Goal: Navigation & Orientation: Find specific page/section

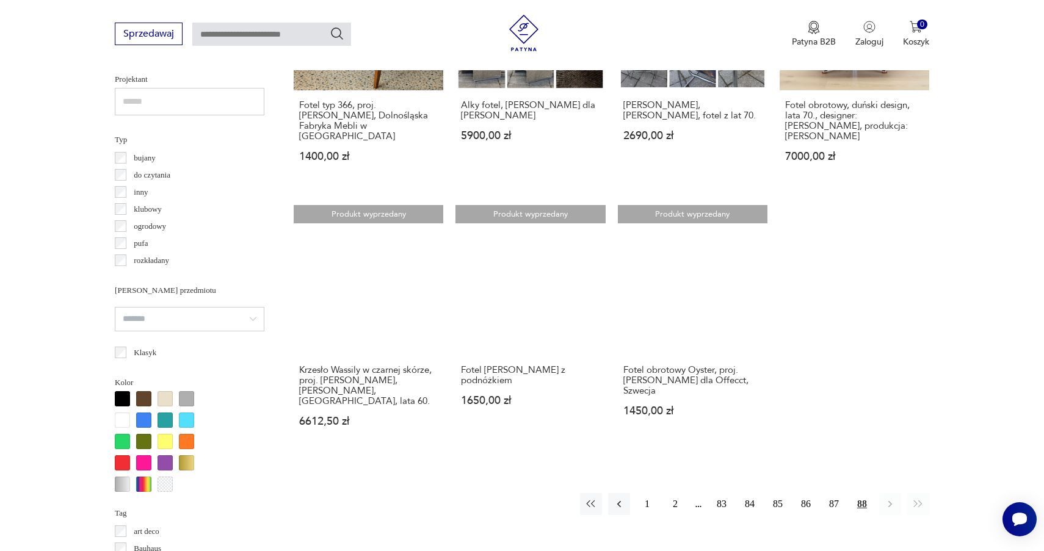
scroll to position [841, 0]
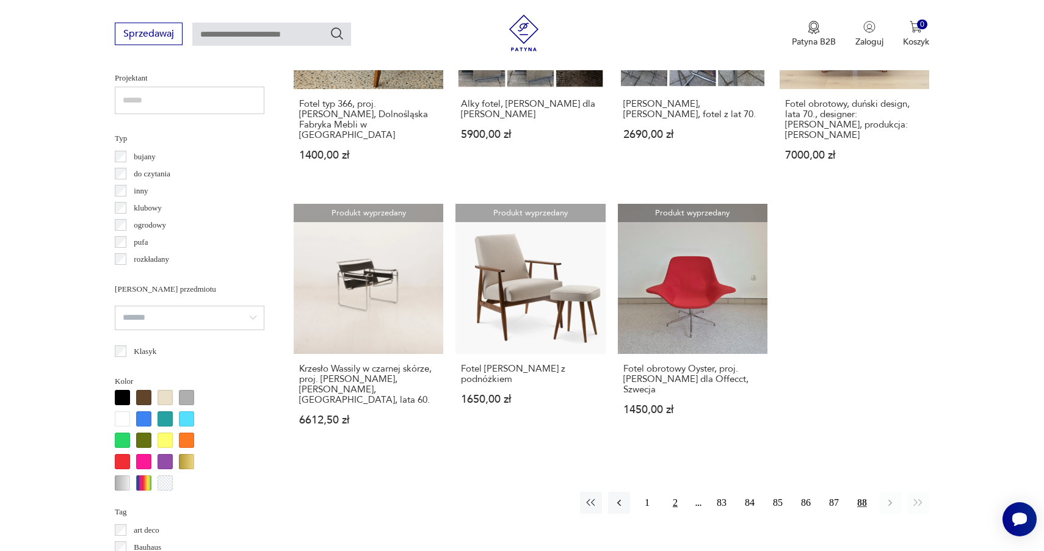
click at [678, 492] on button "2" at bounding box center [675, 503] width 22 height 22
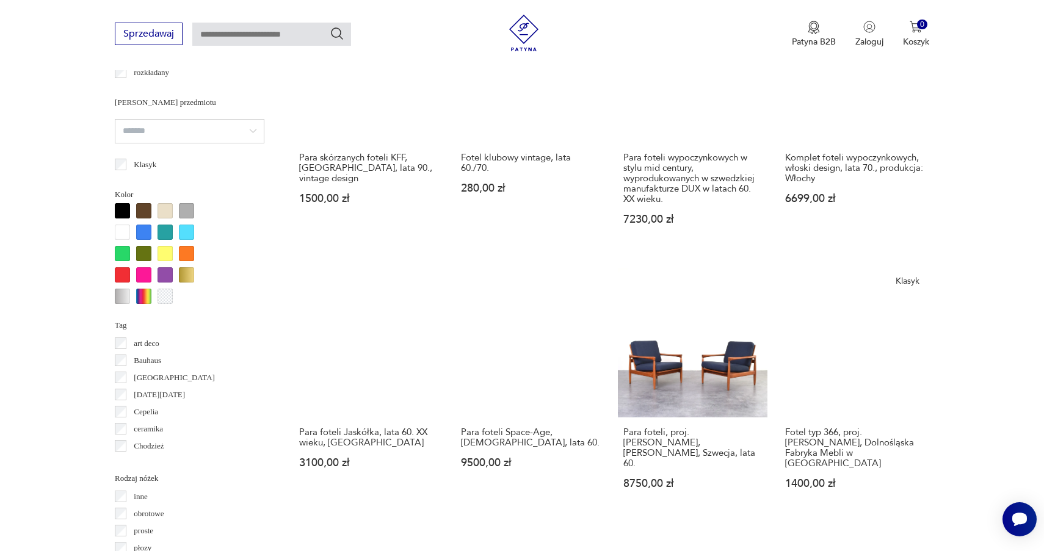
scroll to position [1036, 0]
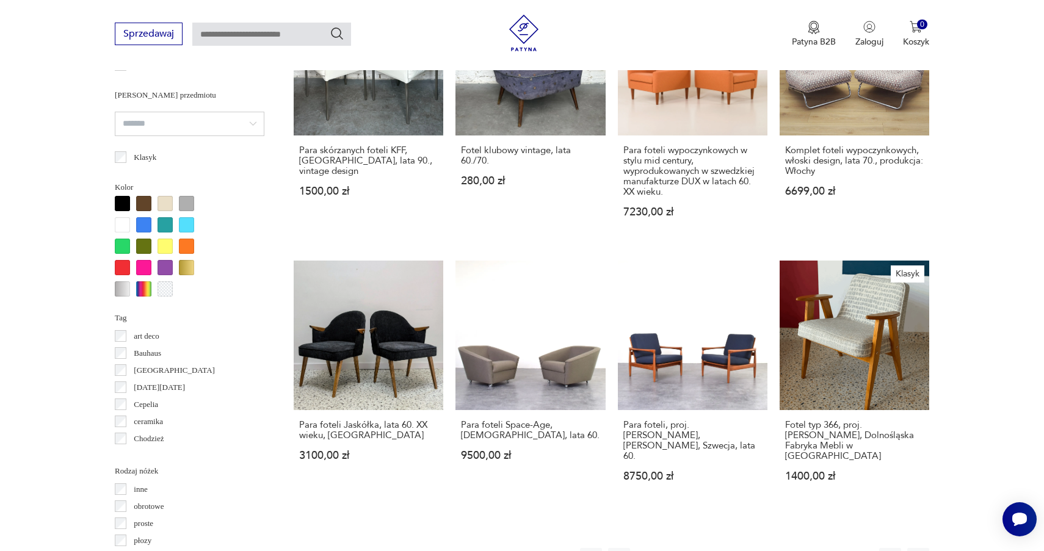
click at [703, 548] on button "3" at bounding box center [703, 559] width 22 height 22
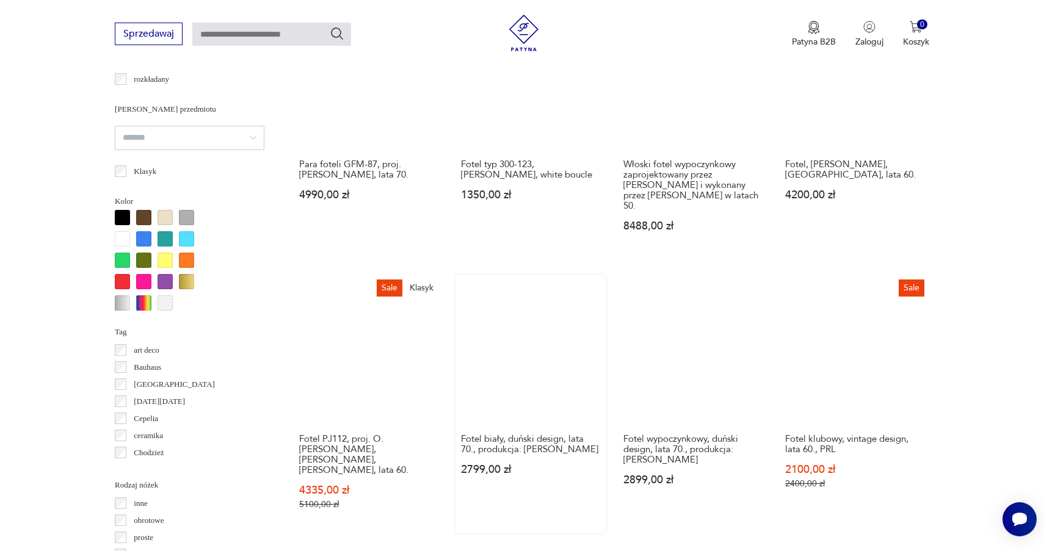
scroll to position [1021, 0]
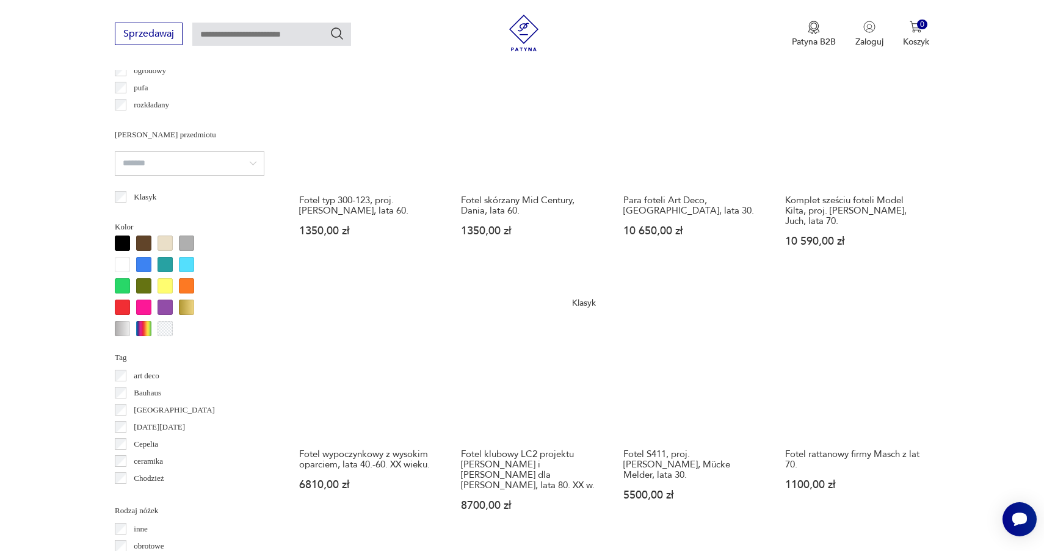
scroll to position [1004, 0]
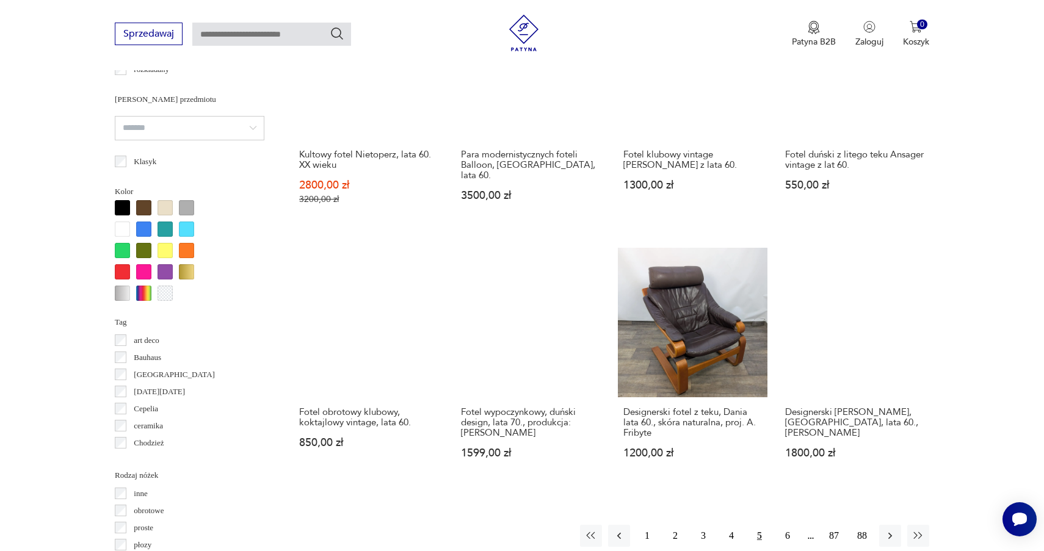
scroll to position [1035, 0]
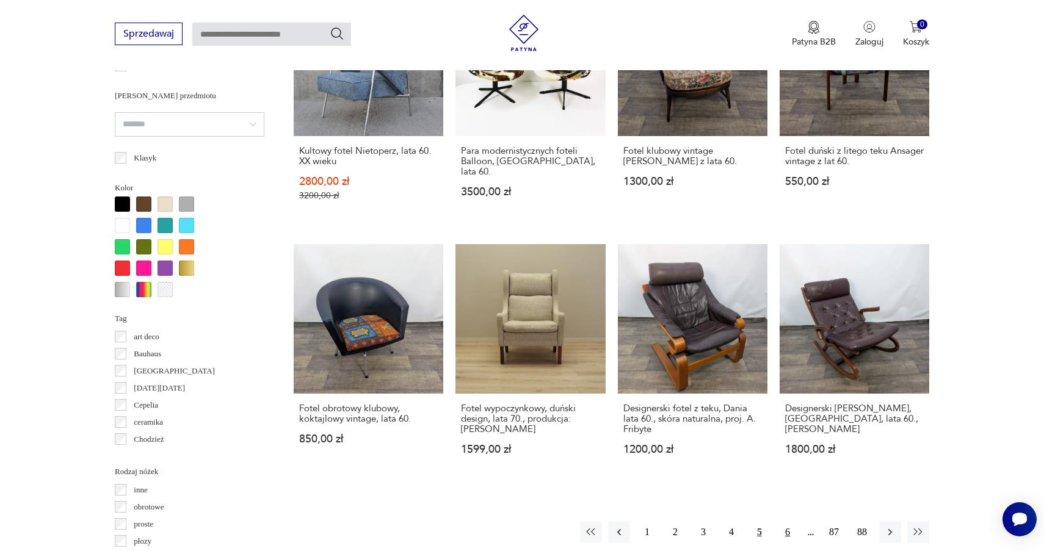
click at [784, 521] on button "6" at bounding box center [788, 532] width 22 height 22
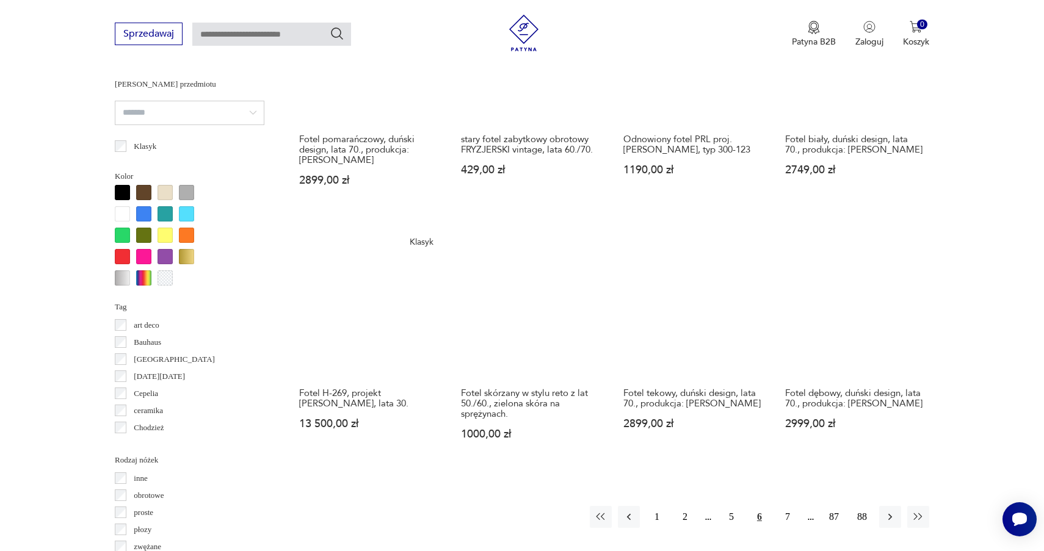
scroll to position [1051, 0]
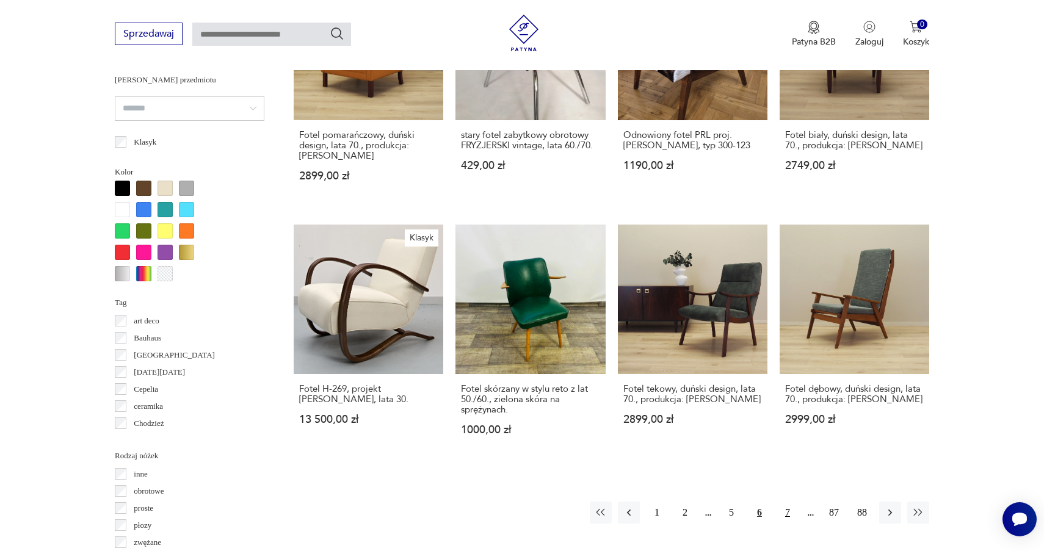
click at [787, 502] on button "7" at bounding box center [788, 513] width 22 height 22
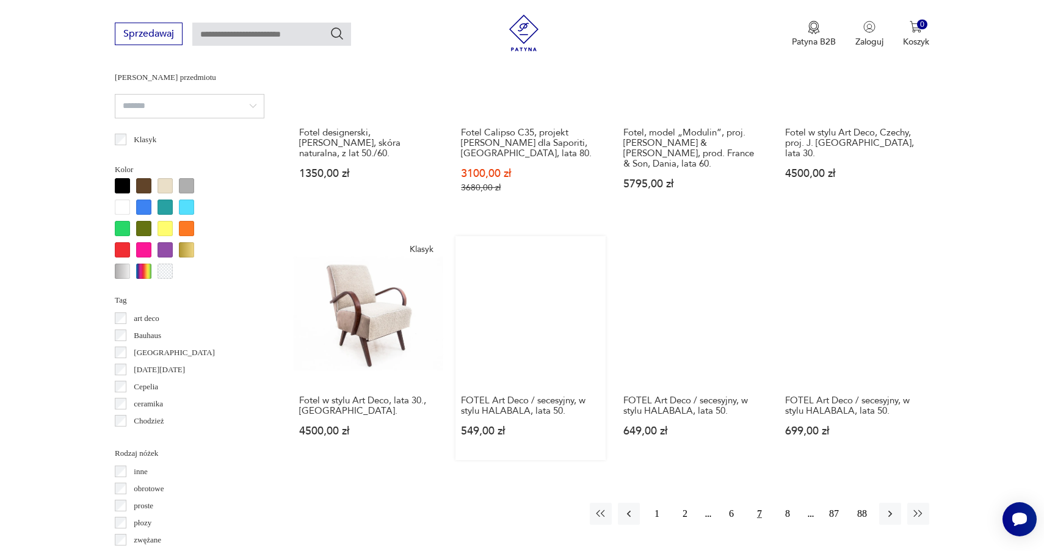
scroll to position [1098, 1]
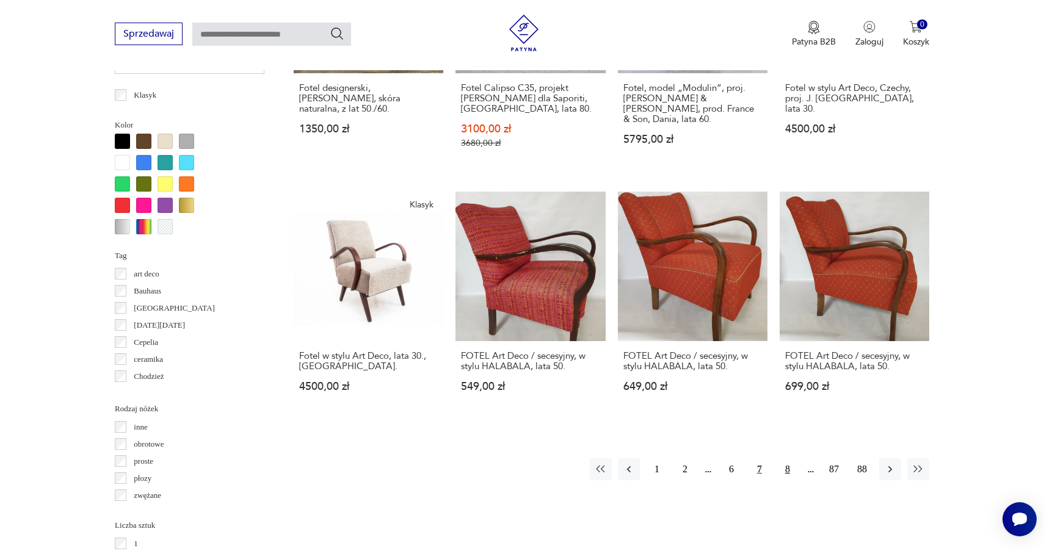
click at [788, 459] on button "8" at bounding box center [788, 470] width 22 height 22
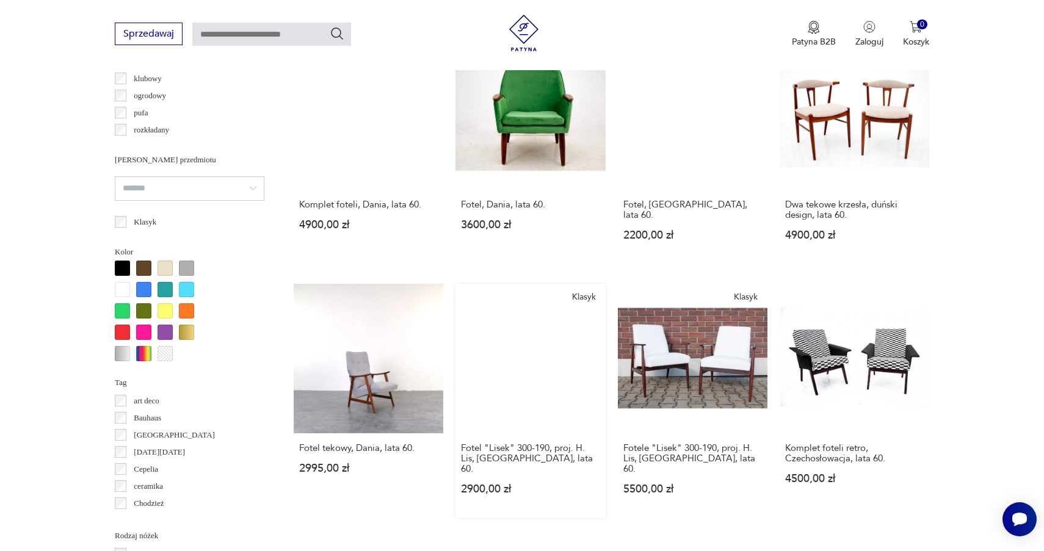
scroll to position [976, 0]
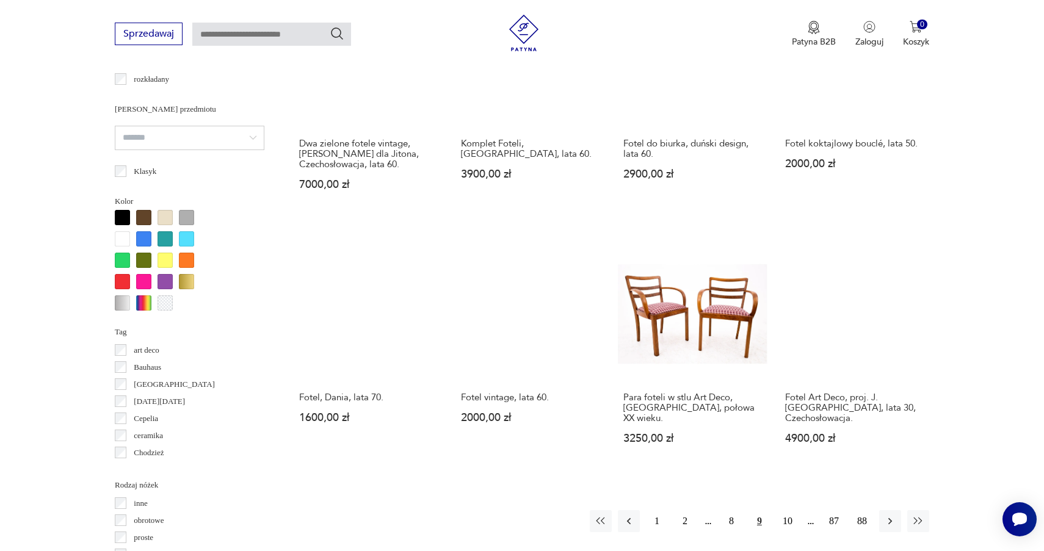
scroll to position [1023, 0]
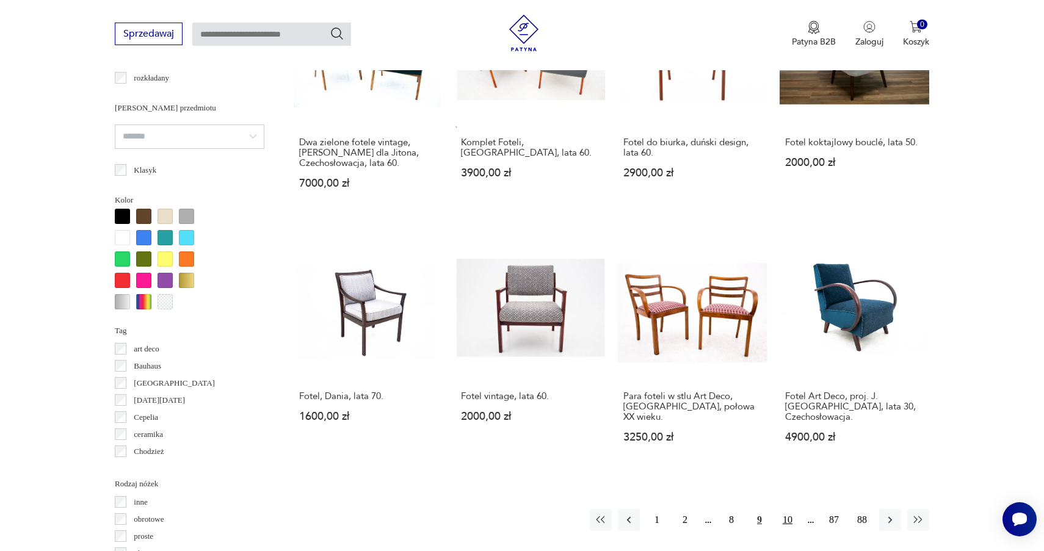
click at [788, 509] on button "10" at bounding box center [788, 520] width 22 height 22
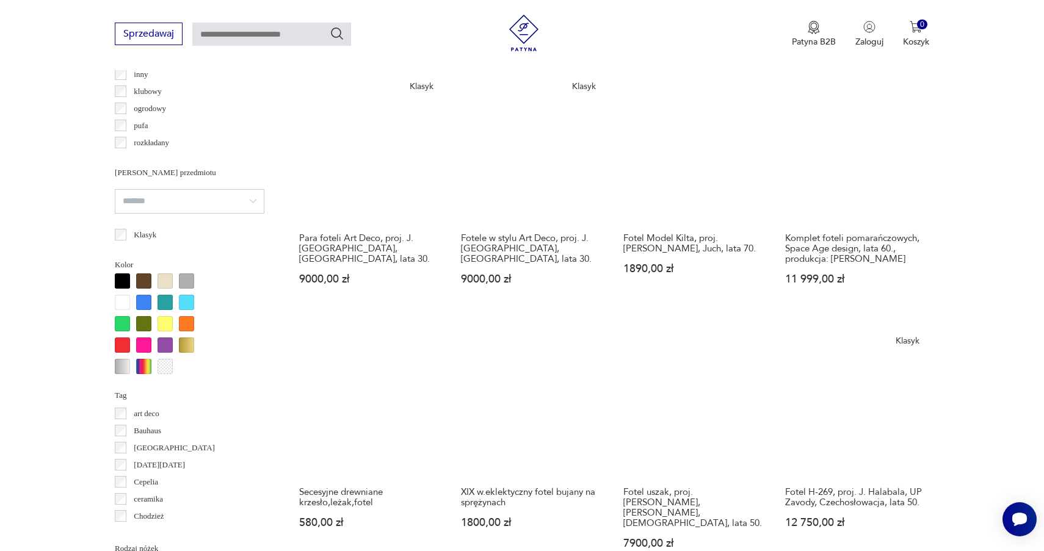
scroll to position [958, 0]
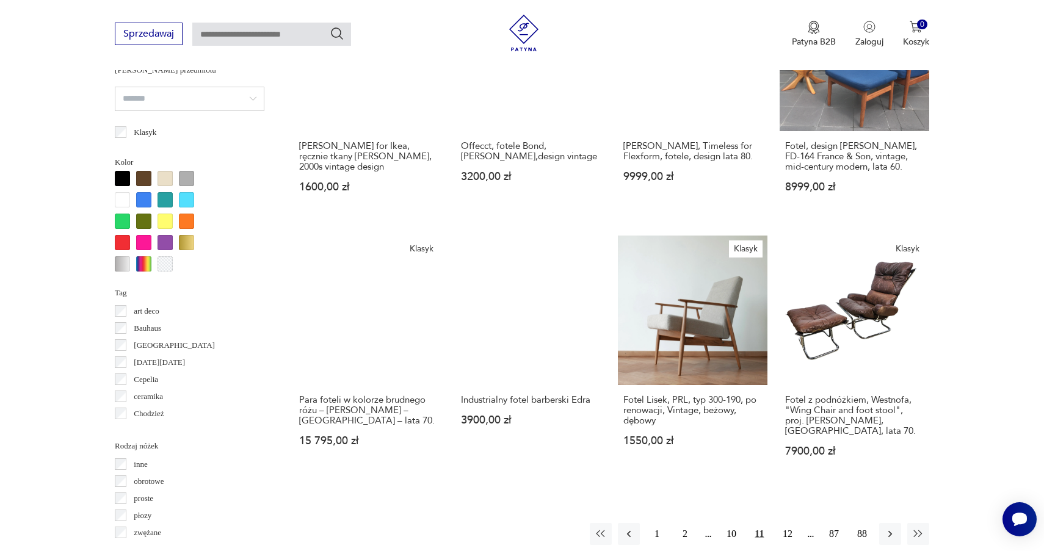
scroll to position [1071, 0]
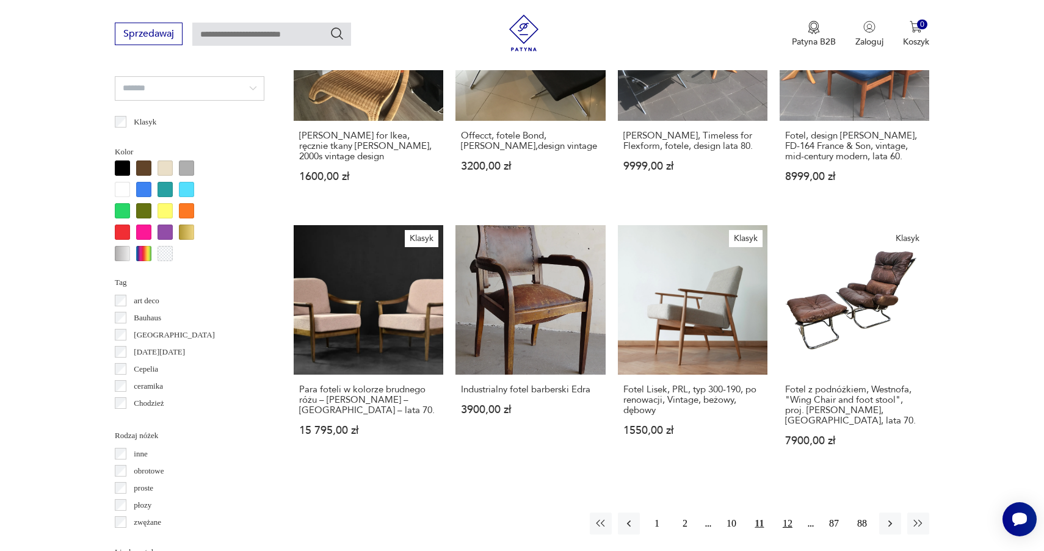
click at [791, 513] on button "12" at bounding box center [788, 524] width 22 height 22
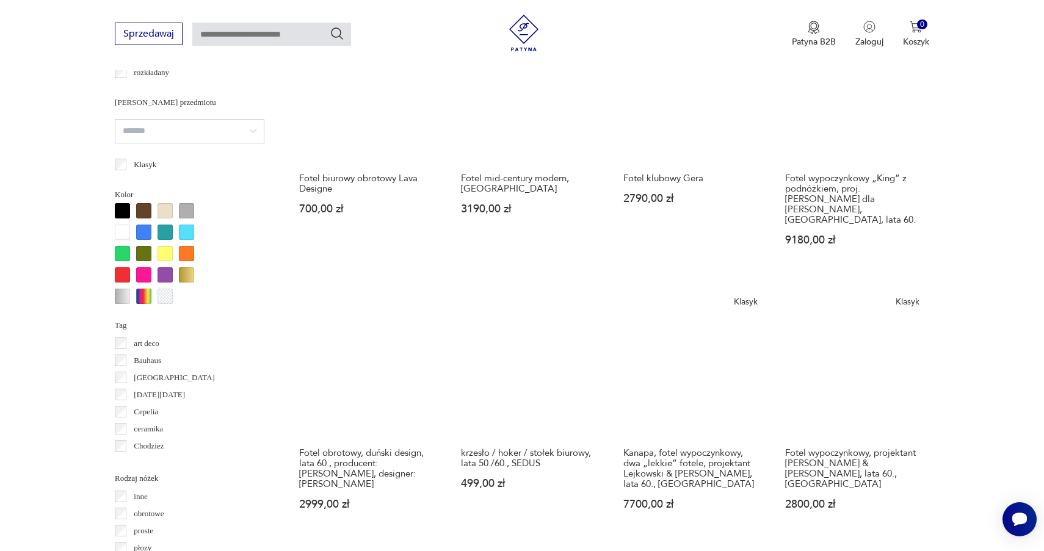
scroll to position [1061, 0]
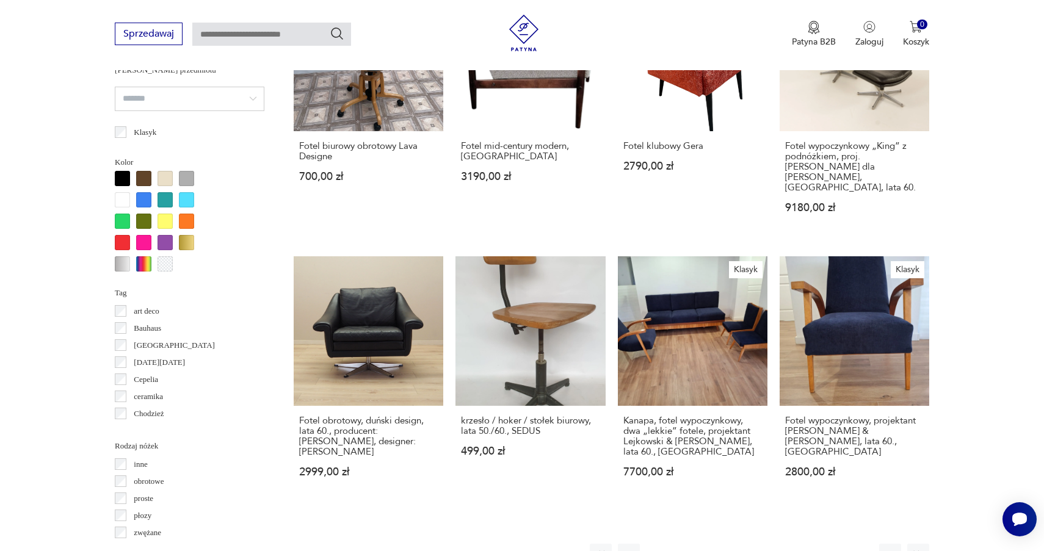
click at [788, 544] on button "13" at bounding box center [788, 555] width 22 height 22
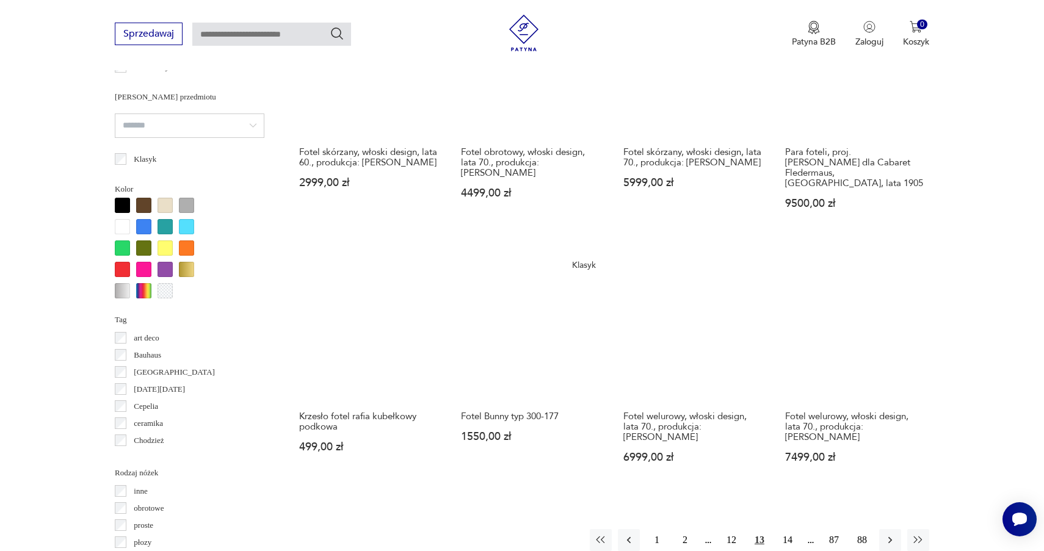
scroll to position [1033, 0]
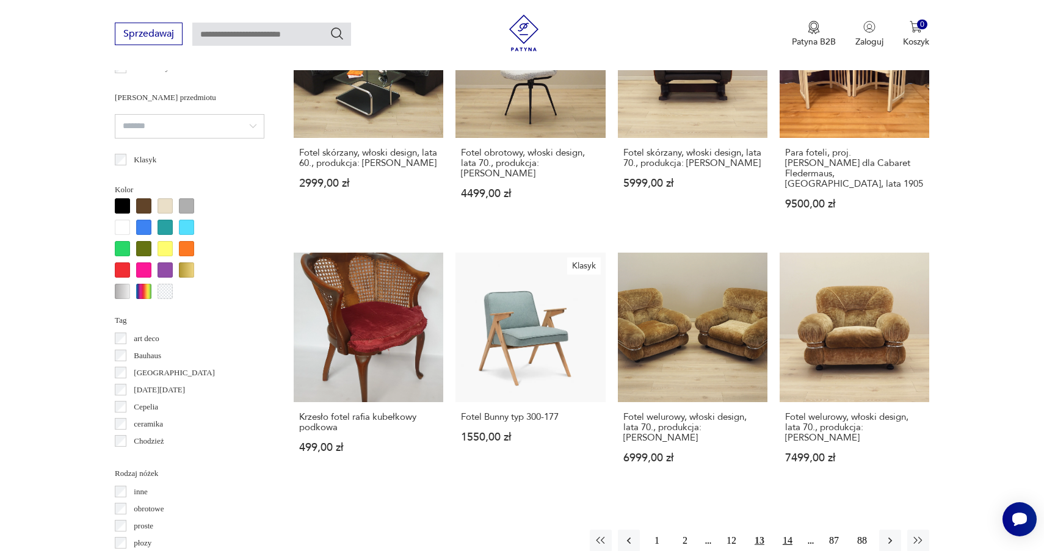
click at [789, 530] on button "14" at bounding box center [788, 541] width 22 height 22
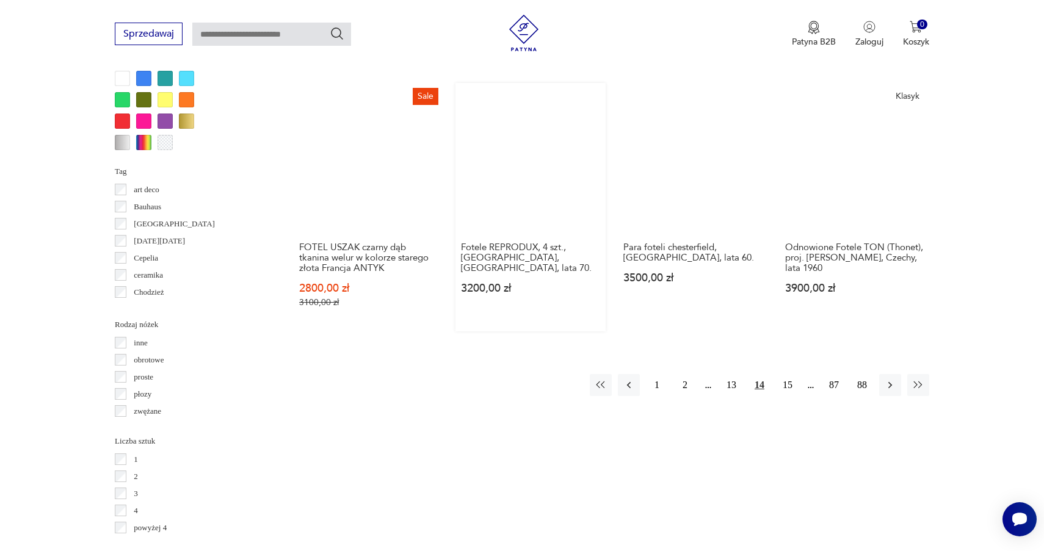
scroll to position [1191, 0]
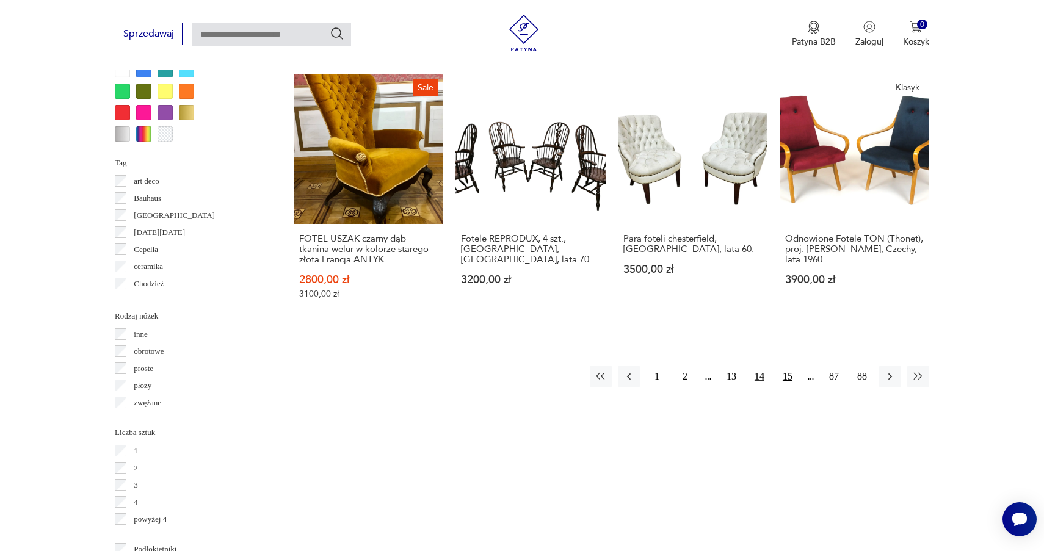
click at [788, 366] on button "15" at bounding box center [788, 377] width 22 height 22
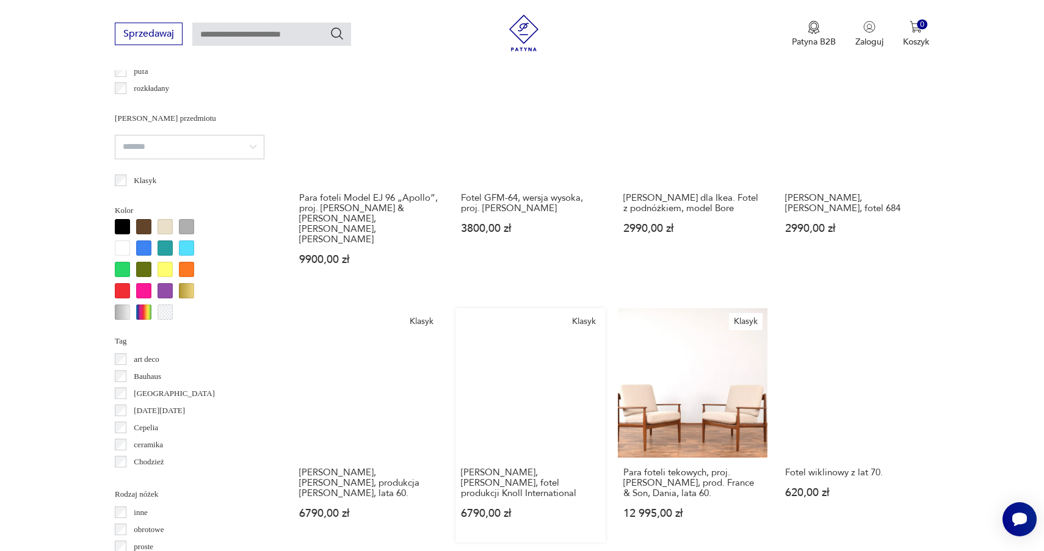
scroll to position [1014, 0]
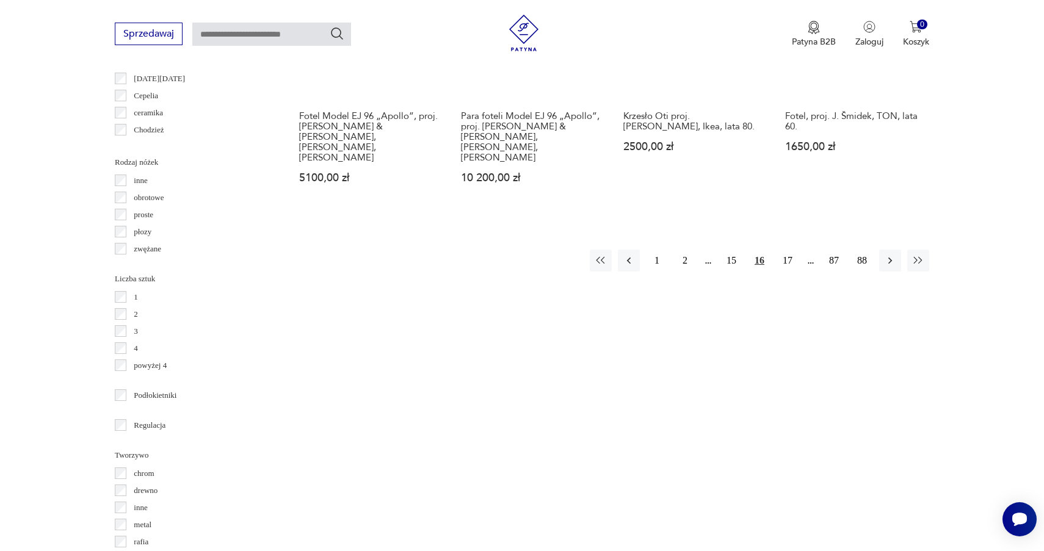
scroll to position [1393, 0]
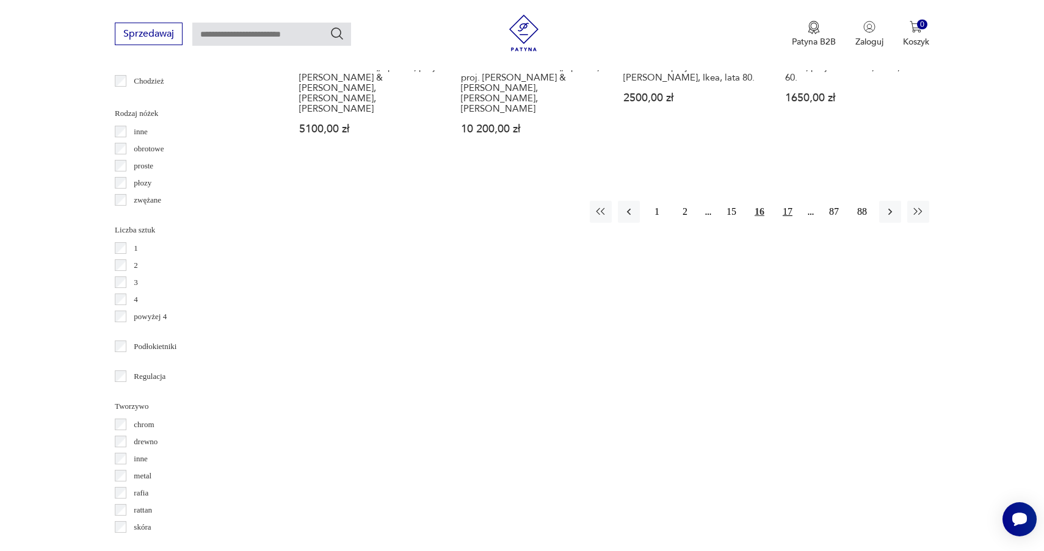
click at [786, 201] on button "17" at bounding box center [788, 212] width 22 height 22
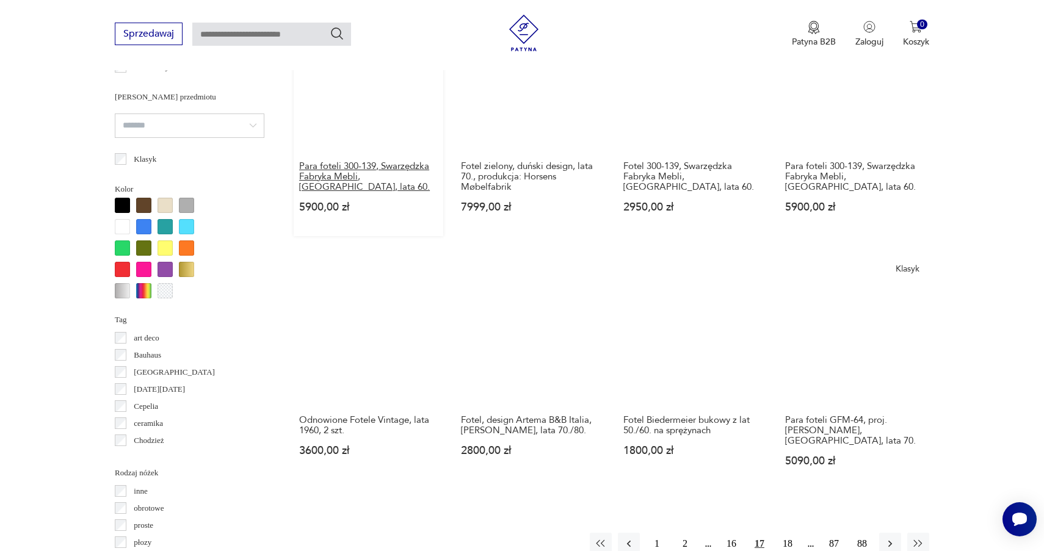
scroll to position [1123, 0]
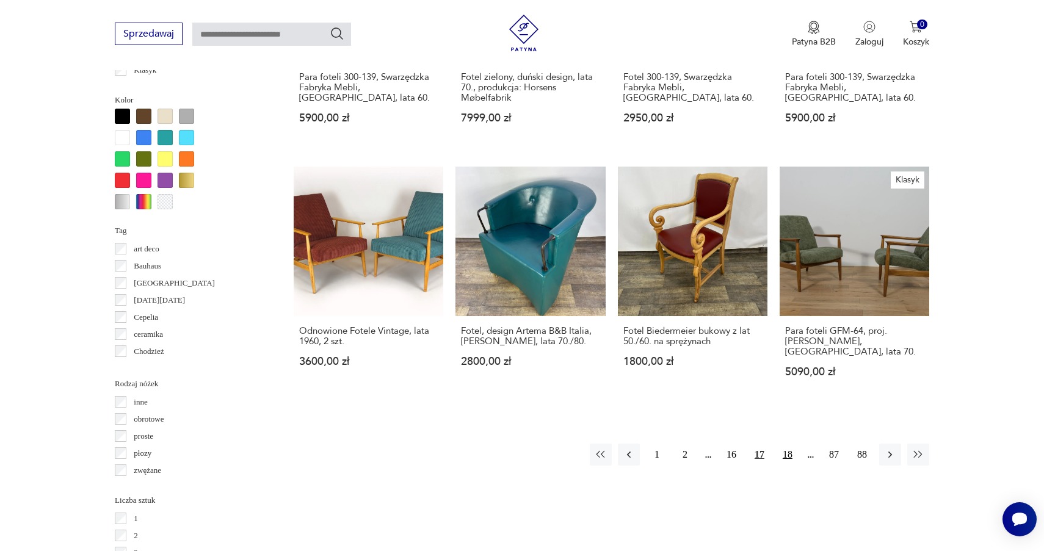
click at [791, 444] on button "18" at bounding box center [788, 455] width 22 height 22
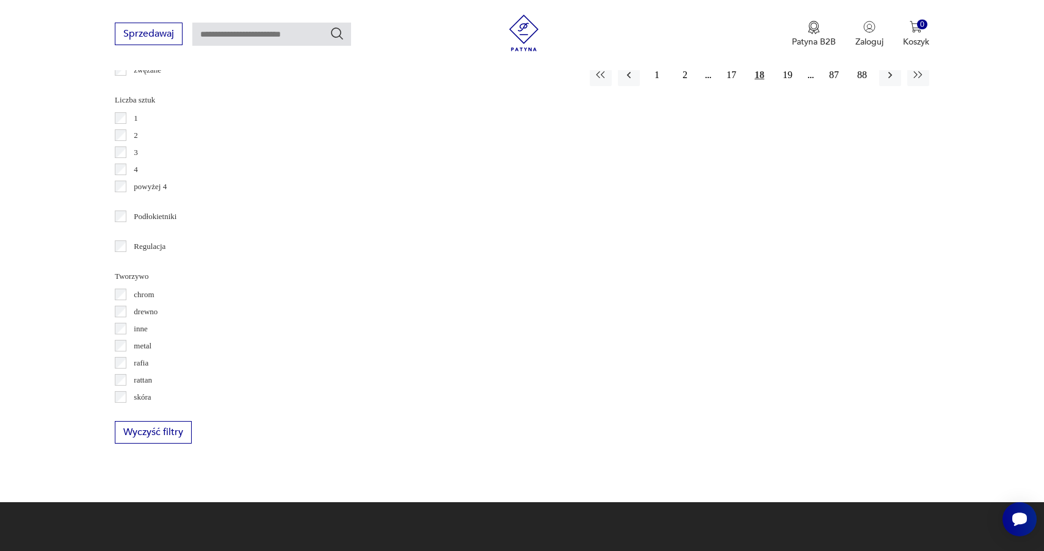
scroll to position [1534, 0]
